Goal: Find specific page/section: Find specific page/section

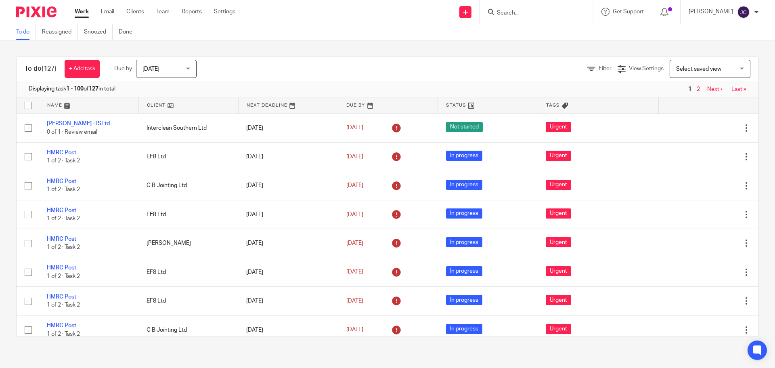
click at [525, 7] on form at bounding box center [539, 12] width 86 height 10
click at [523, 11] on input "Search" at bounding box center [532, 13] width 73 height 7
type input "mik"
click at [518, 31] on link at bounding box center [551, 34] width 112 height 19
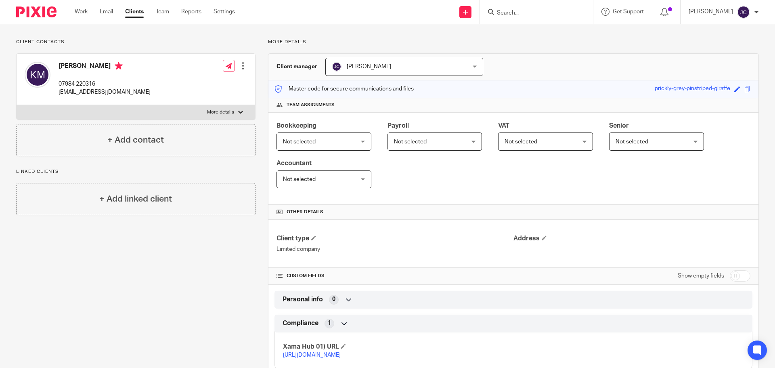
scroll to position [104, 0]
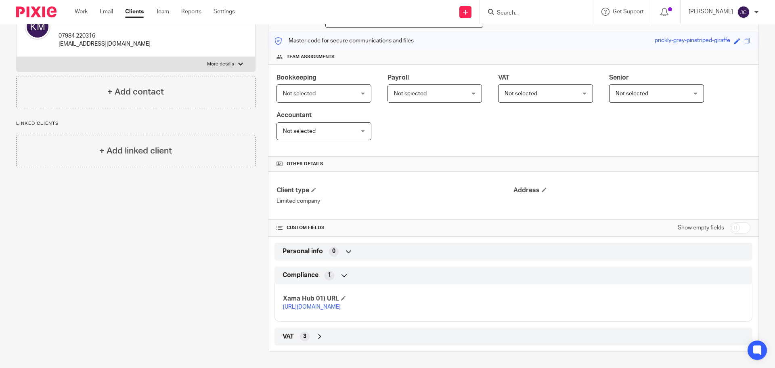
click at [341, 304] on link "[URL][DOMAIN_NAME]" at bounding box center [312, 307] width 58 height 6
